Goal: Task Accomplishment & Management: Manage account settings

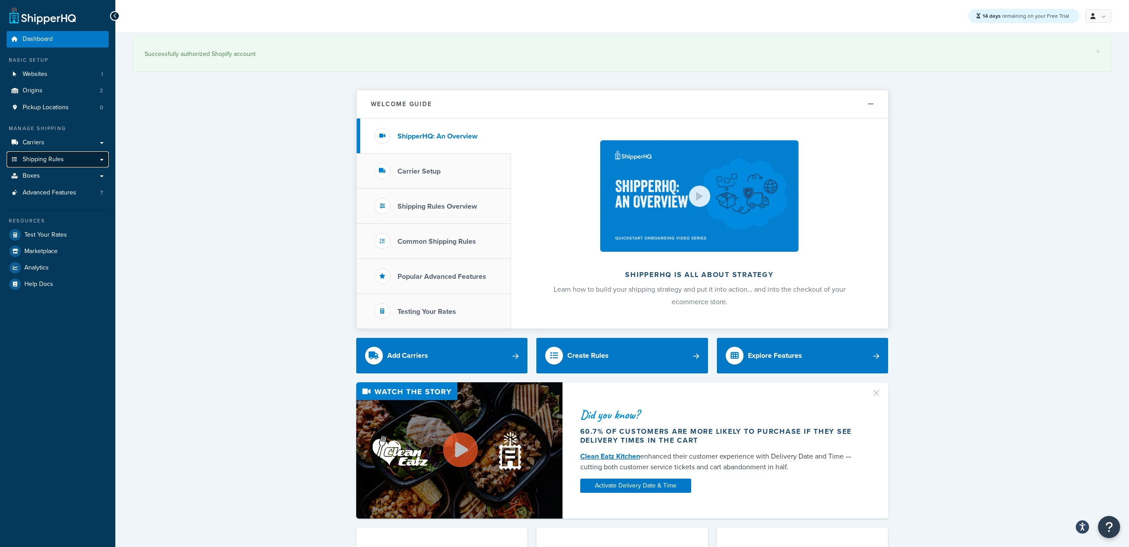
click at [58, 159] on span "Shipping Rules" at bounding box center [43, 160] width 41 height 8
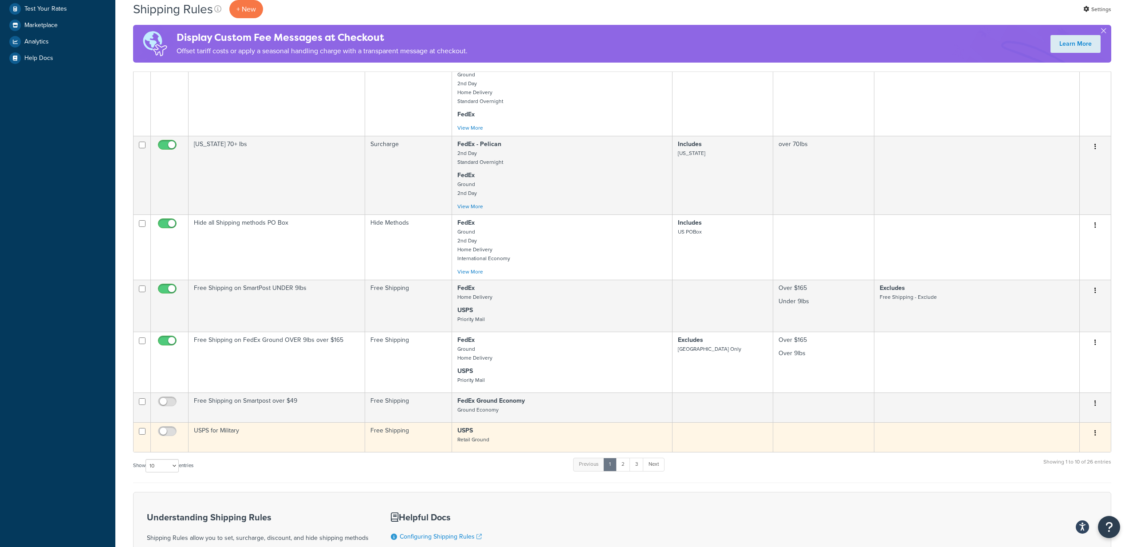
scroll to position [452, 0]
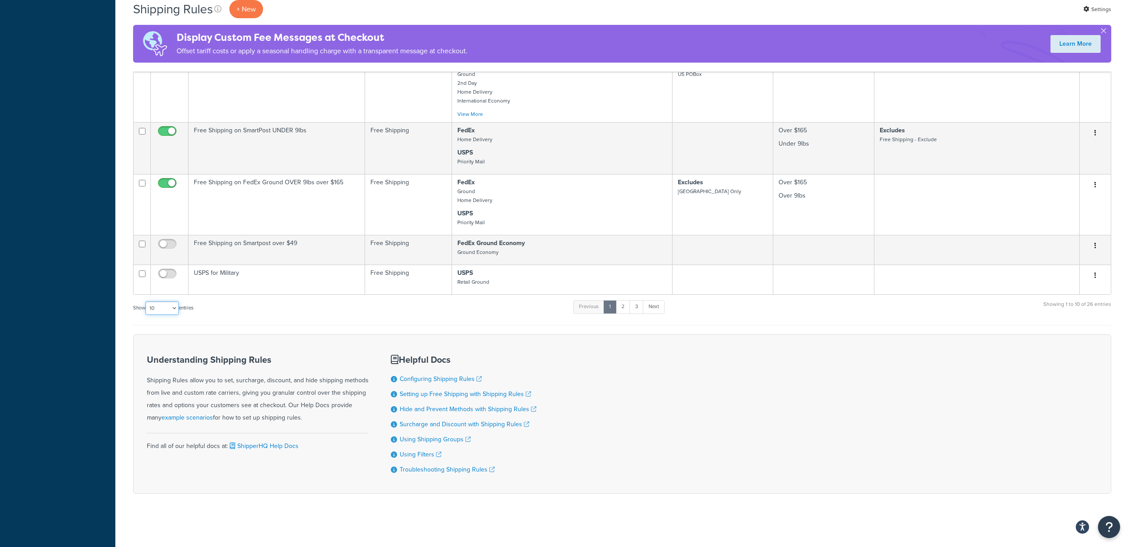
click at [168, 306] on select "10 15 25 50 100 1000" at bounding box center [162, 307] width 33 height 13
select select "50"
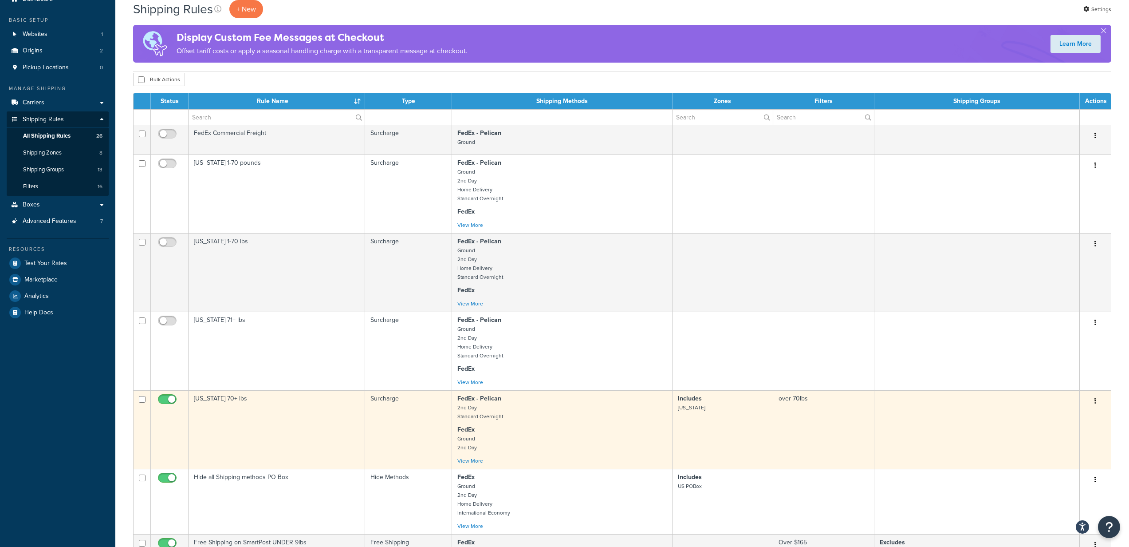
scroll to position [0, 0]
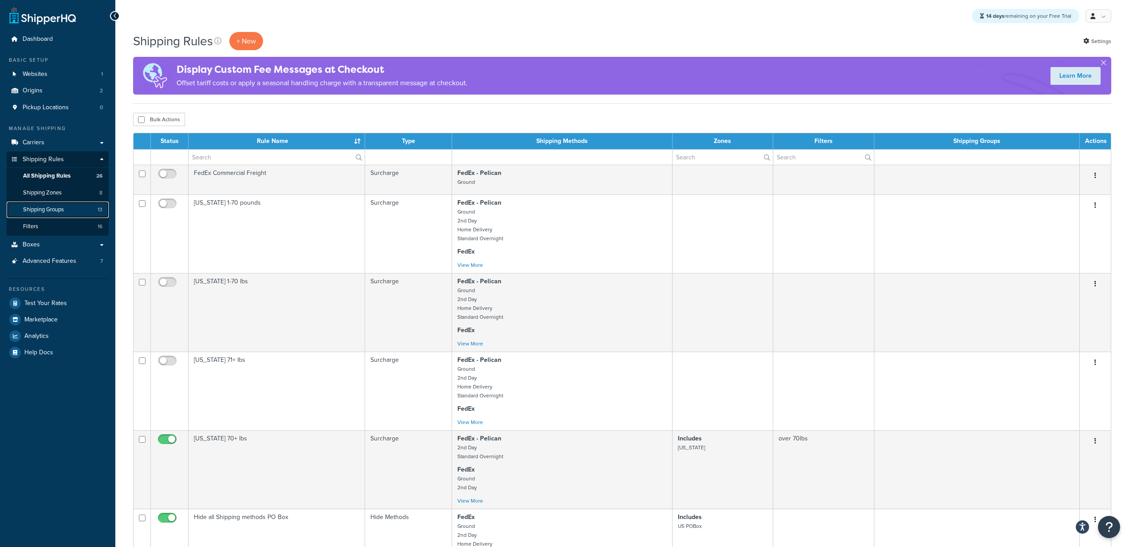
click at [55, 212] on span "Shipping Groups" at bounding box center [43, 210] width 41 height 8
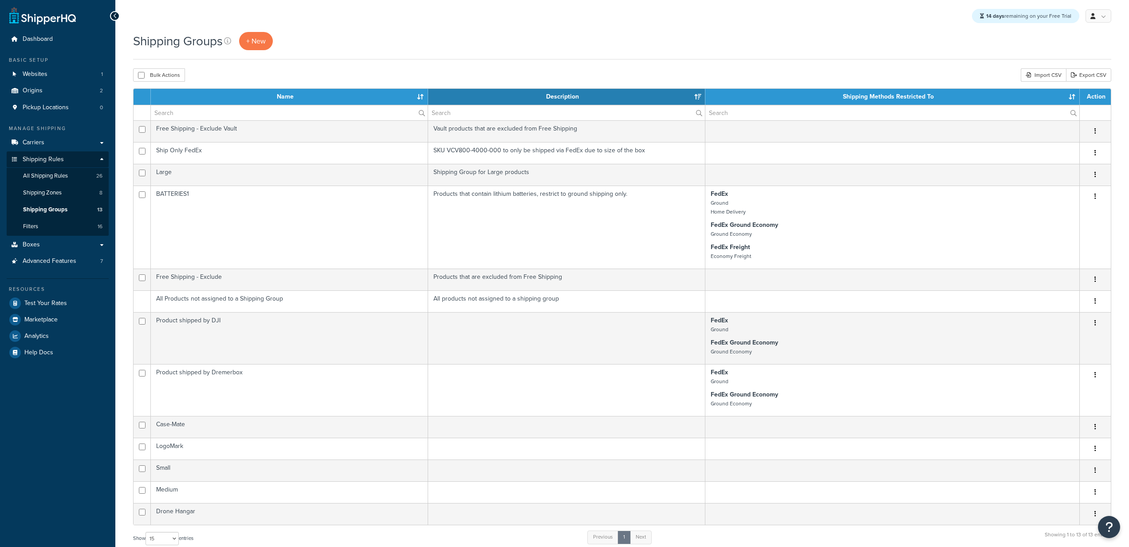
select select "15"
click at [44, 230] on link "Filters 16" at bounding box center [58, 226] width 102 height 16
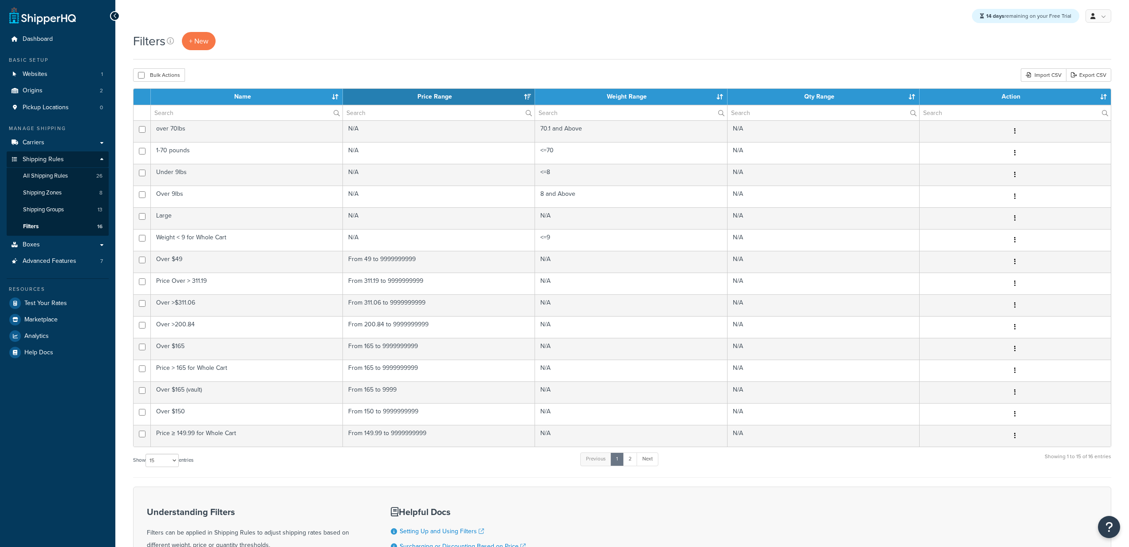
select select "15"
click at [47, 193] on span "Shipping Zones" at bounding box center [42, 193] width 39 height 8
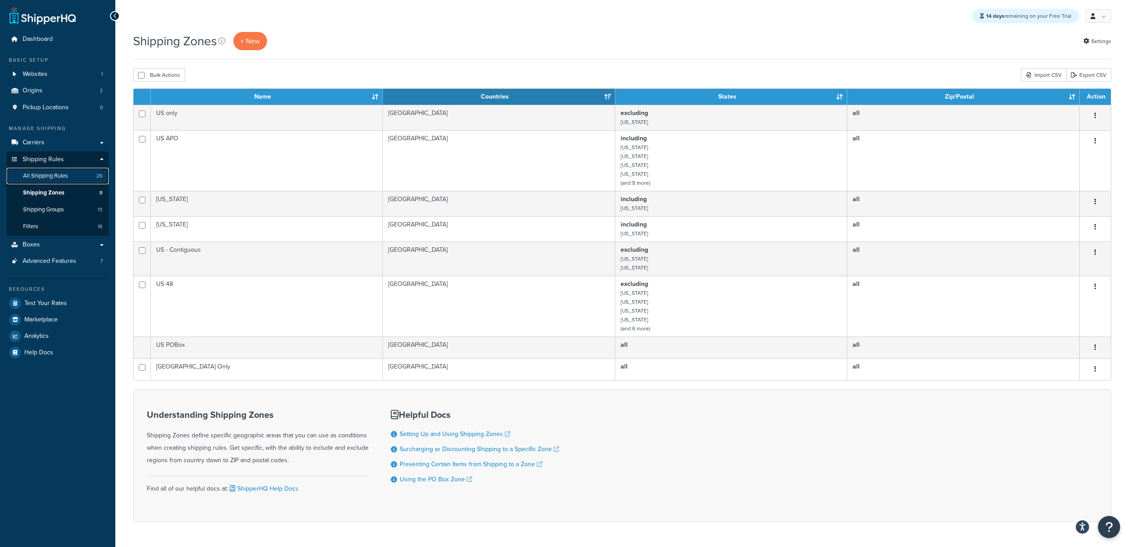
click at [66, 175] on span "All Shipping Rules" at bounding box center [45, 176] width 45 height 8
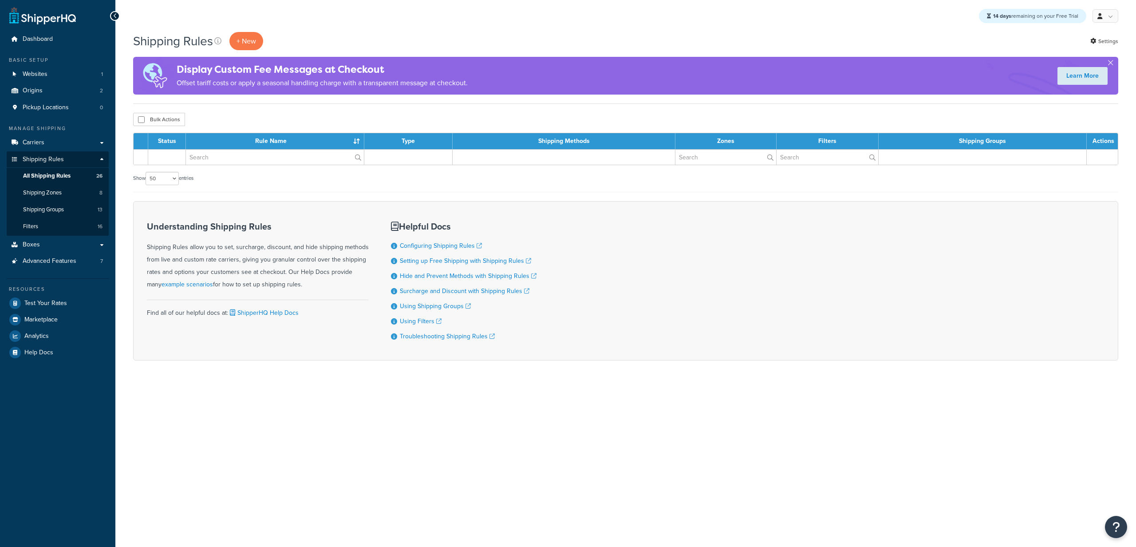
select select "50"
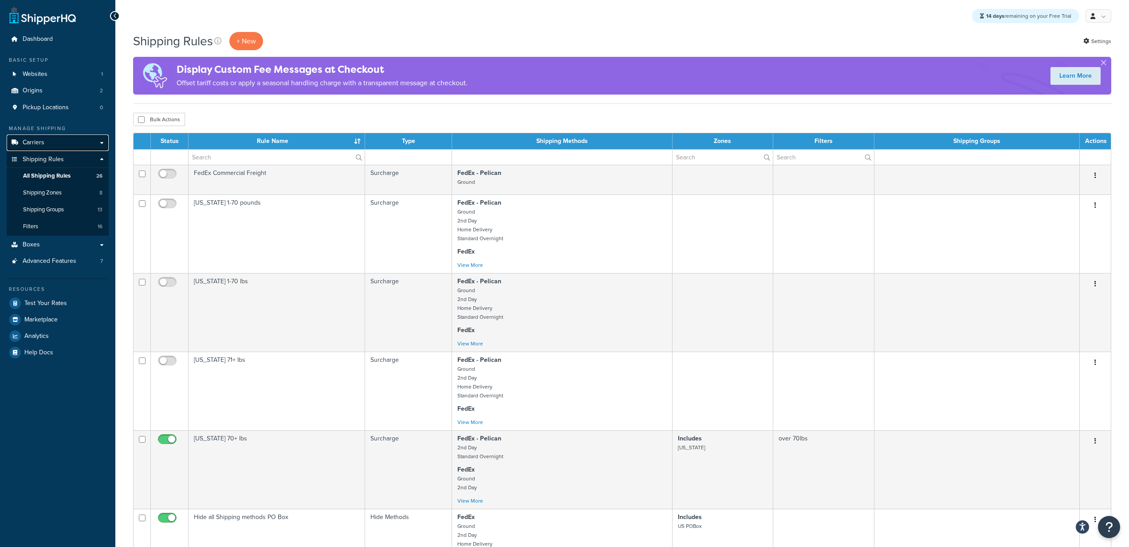
click at [24, 144] on span "Carriers" at bounding box center [34, 143] width 22 height 8
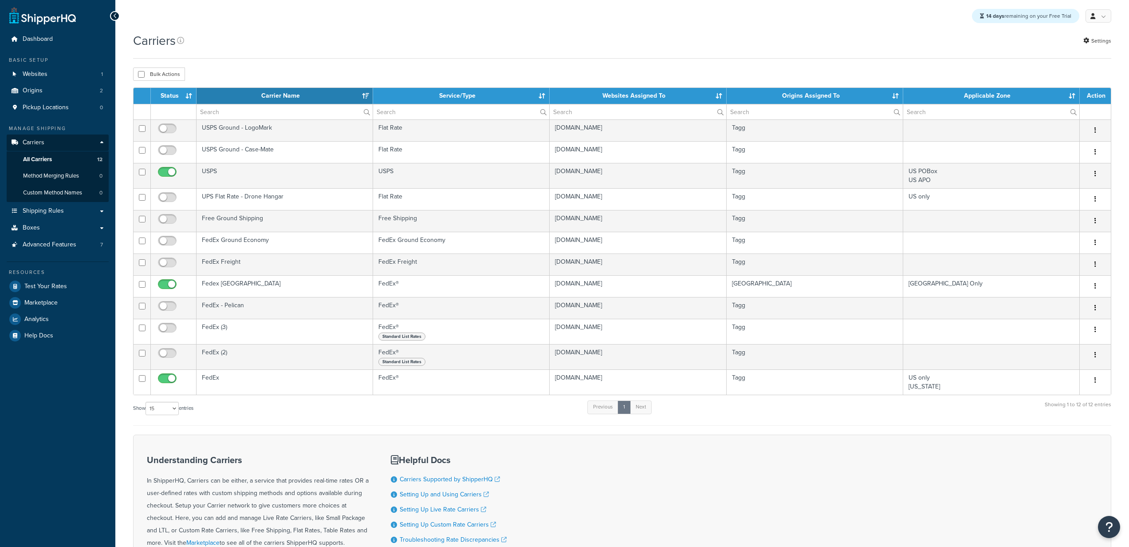
select select "15"
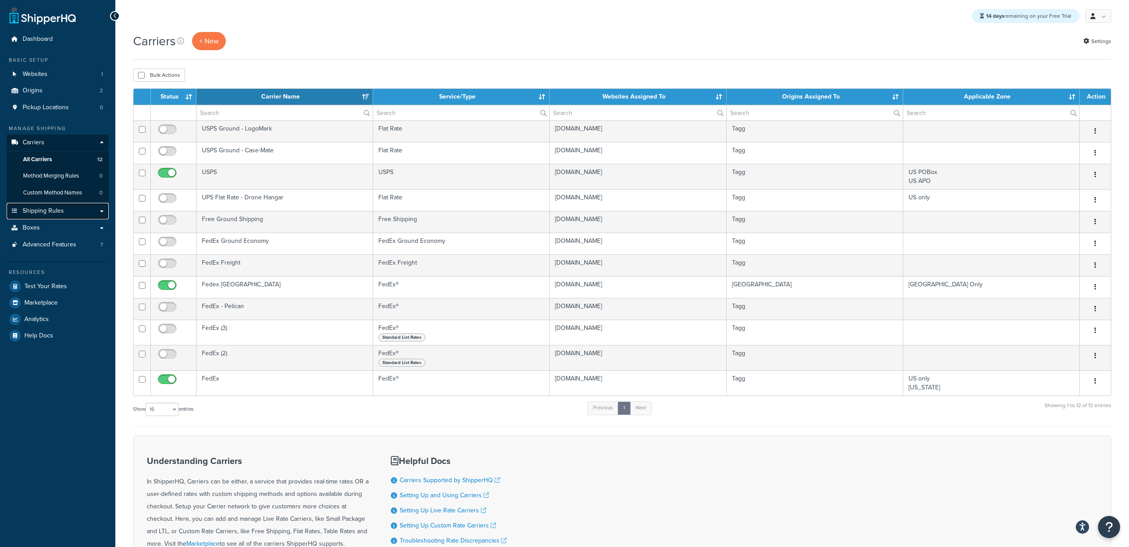
click at [38, 217] on link "Shipping Rules" at bounding box center [58, 211] width 102 height 16
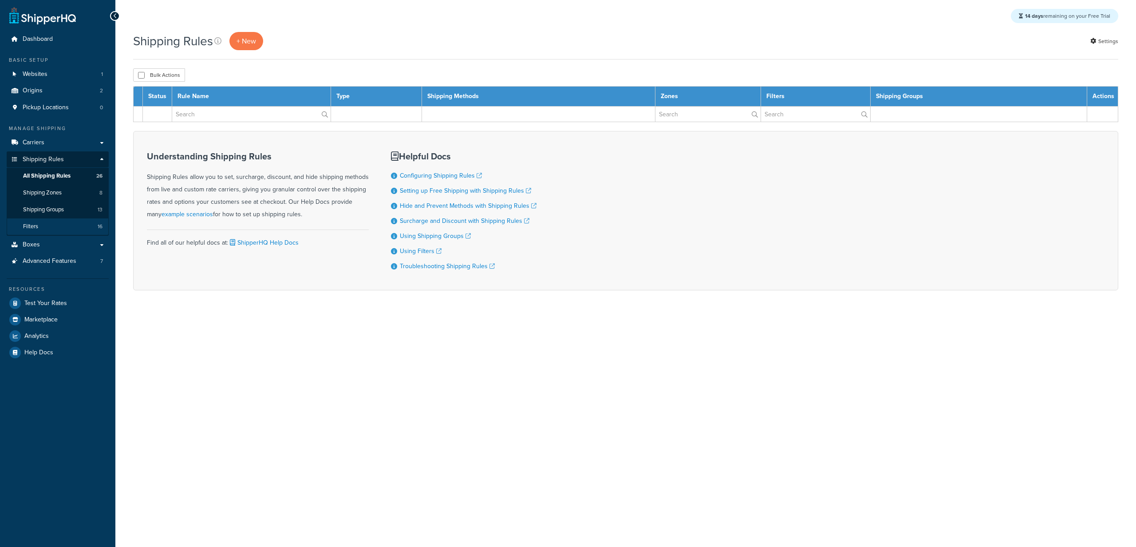
select select "50"
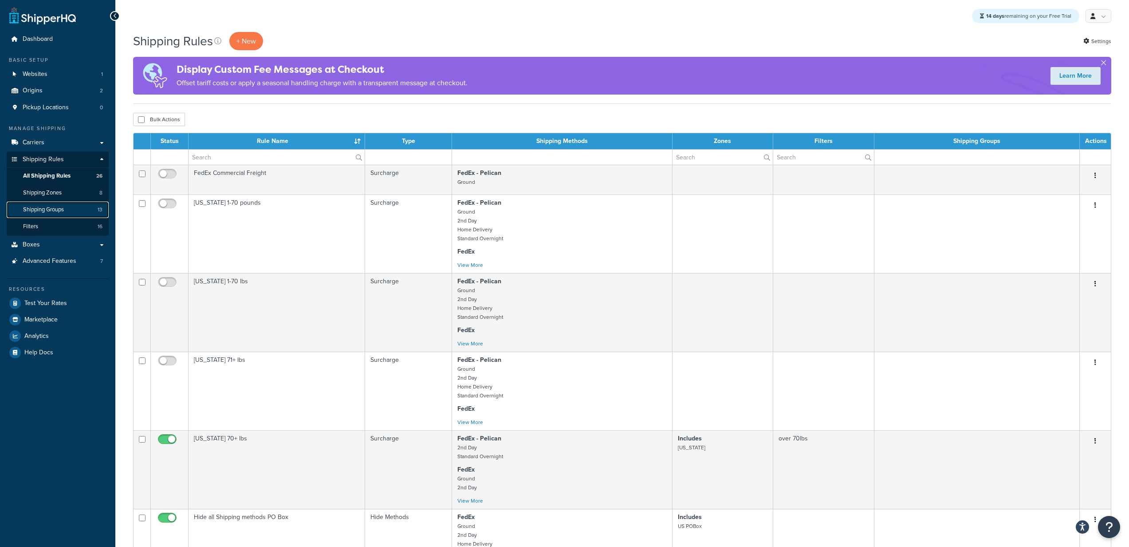
click at [51, 210] on span "Shipping Groups" at bounding box center [43, 210] width 41 height 8
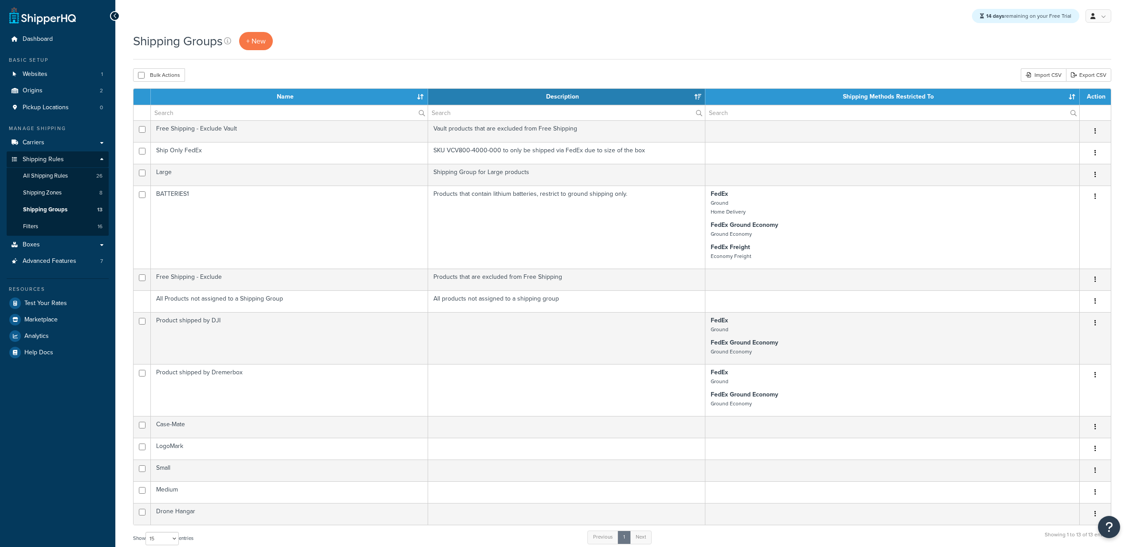
select select "15"
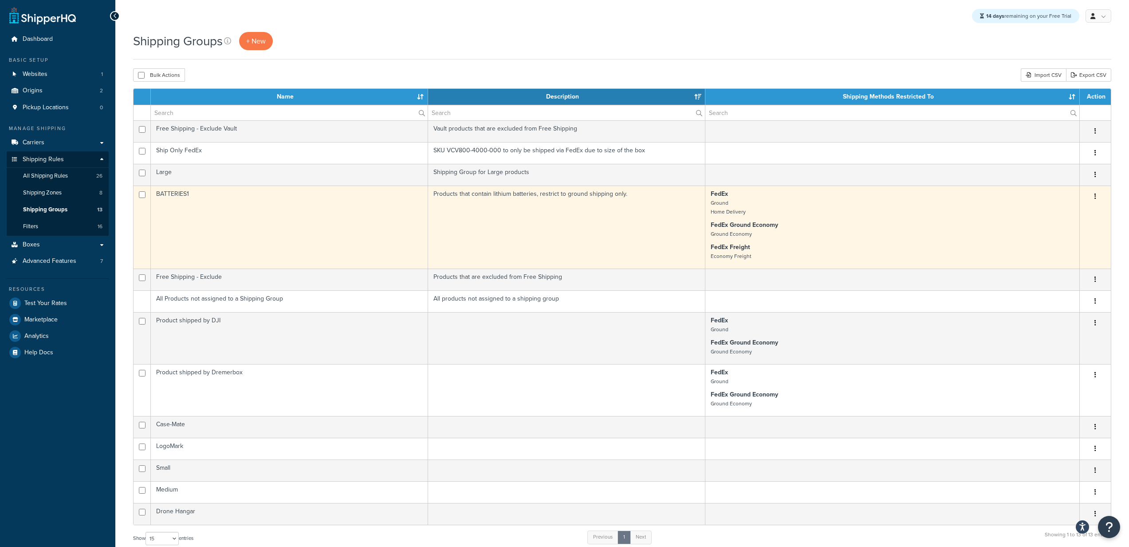
click at [781, 209] on p "FedEx Ground Home Delivery" at bounding box center [892, 202] width 363 height 27
click at [219, 194] on td "BATTERIES1" at bounding box center [289, 226] width 277 height 83
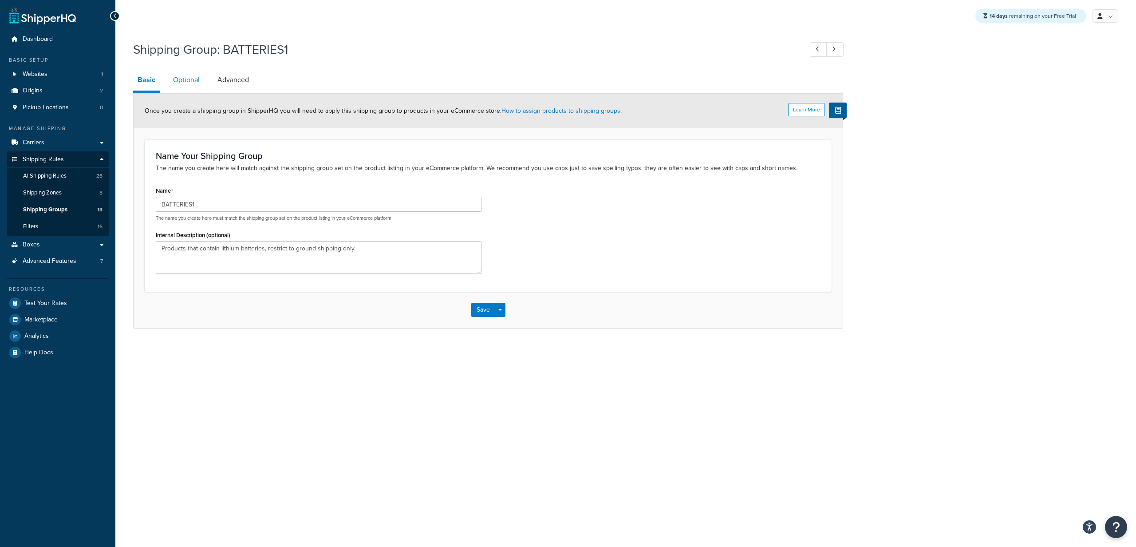
click at [182, 83] on link "Optional" at bounding box center [186, 79] width 35 height 21
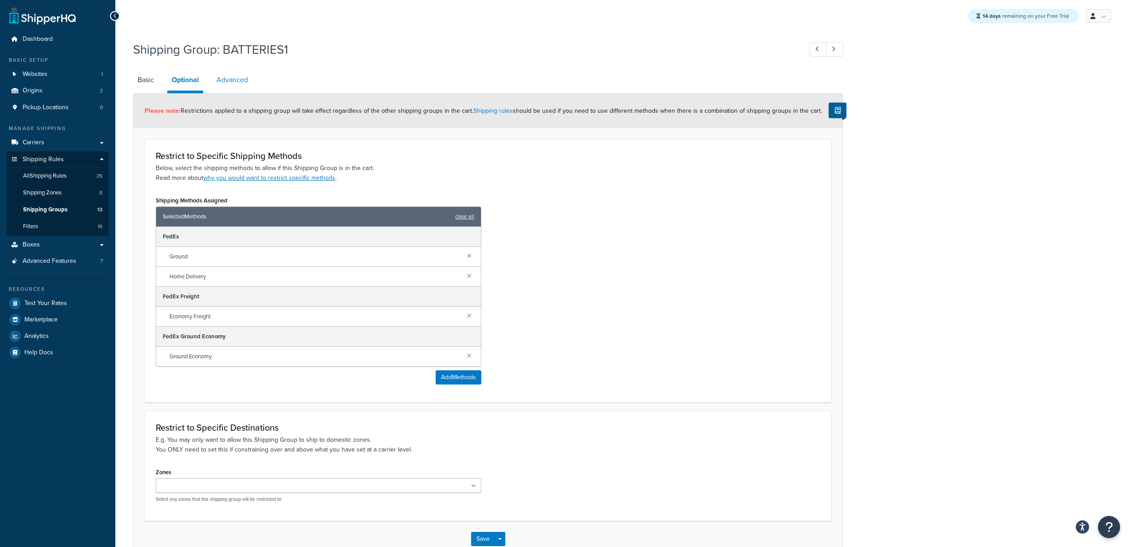
click at [227, 78] on link "Advanced" at bounding box center [232, 79] width 40 height 21
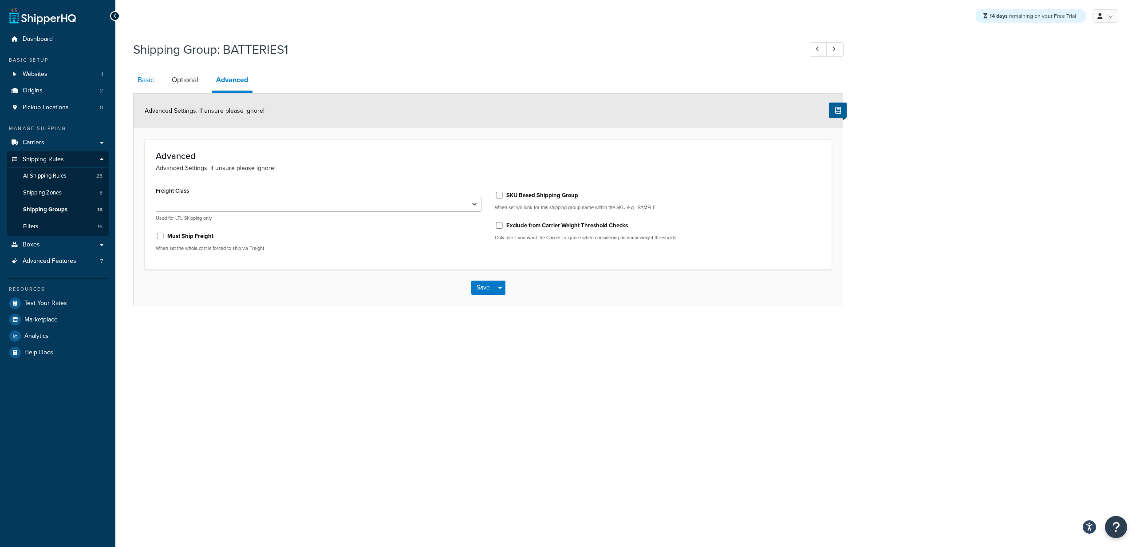
click at [146, 80] on link "Basic" at bounding box center [145, 79] width 25 height 21
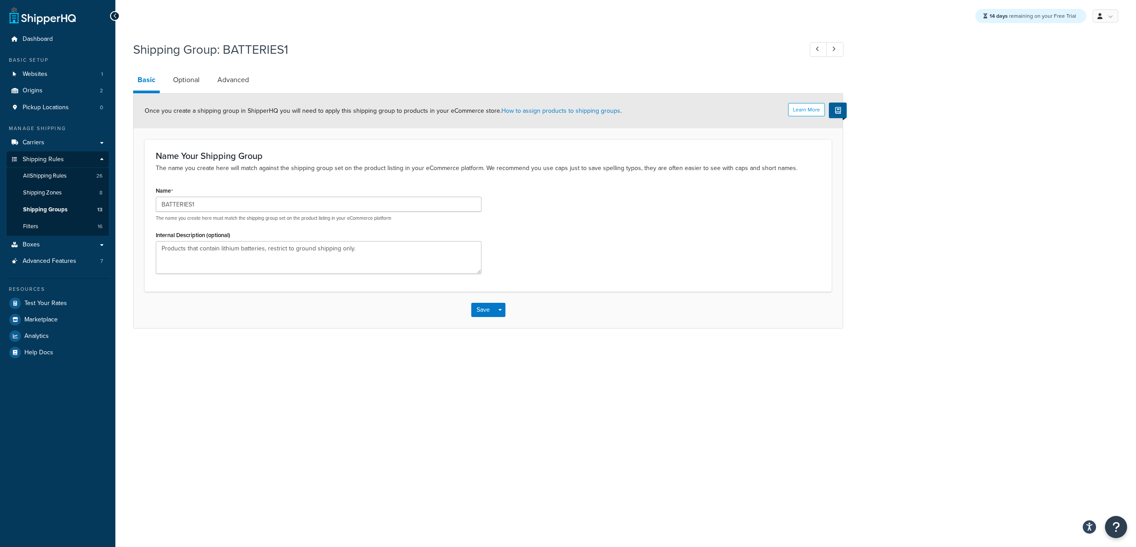
click at [115, 12] on div at bounding box center [115, 16] width 10 height 10
click at [114, 18] on icon at bounding box center [115, 16] width 4 height 6
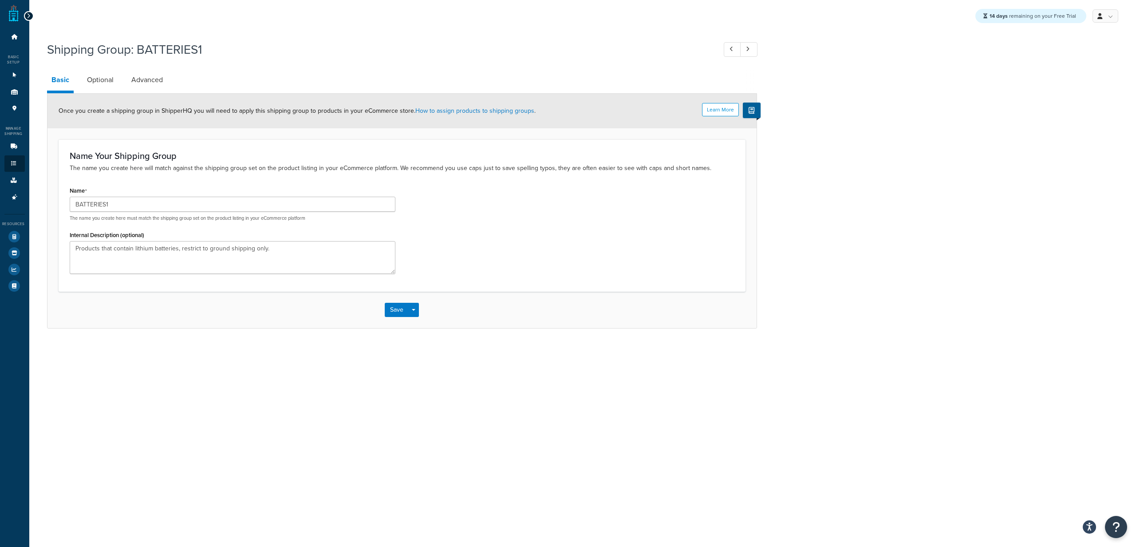
click at [27, 16] on icon at bounding box center [29, 16] width 4 height 6
